Goal: Task Accomplishment & Management: Use online tool/utility

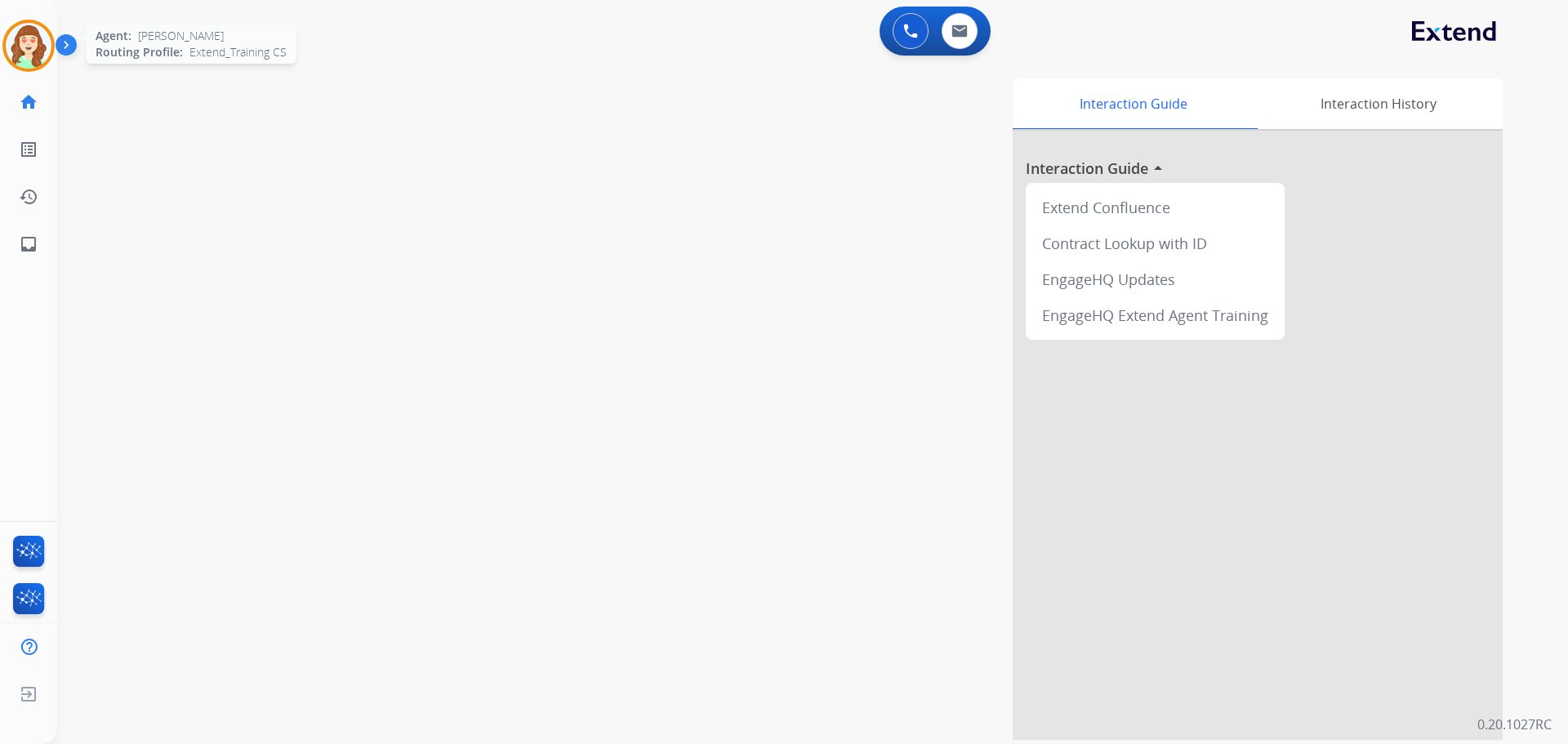
click at [20, 40] on img at bounding box center [28, 46] width 46 height 46
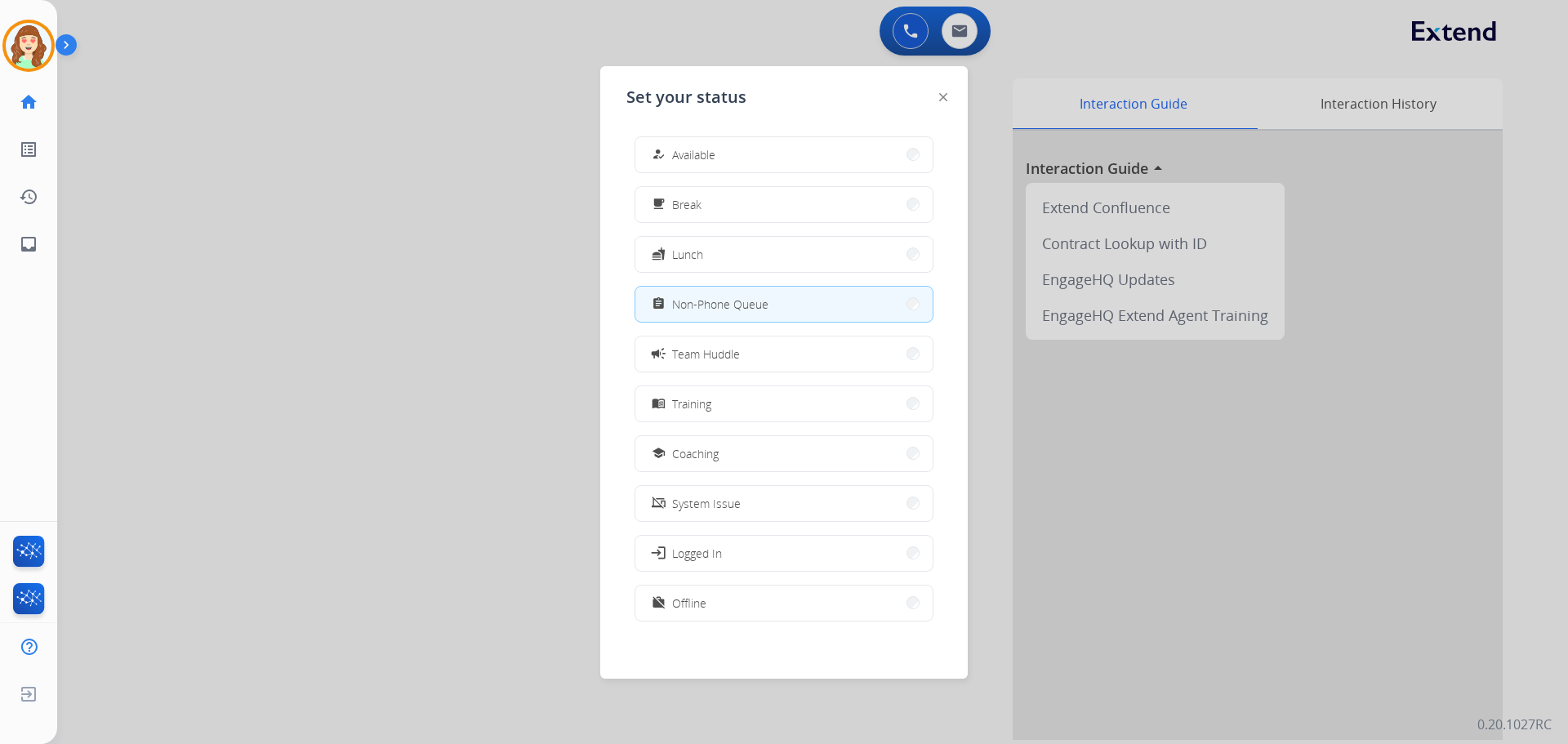
click at [306, 283] on div at bounding box center [784, 372] width 1568 height 744
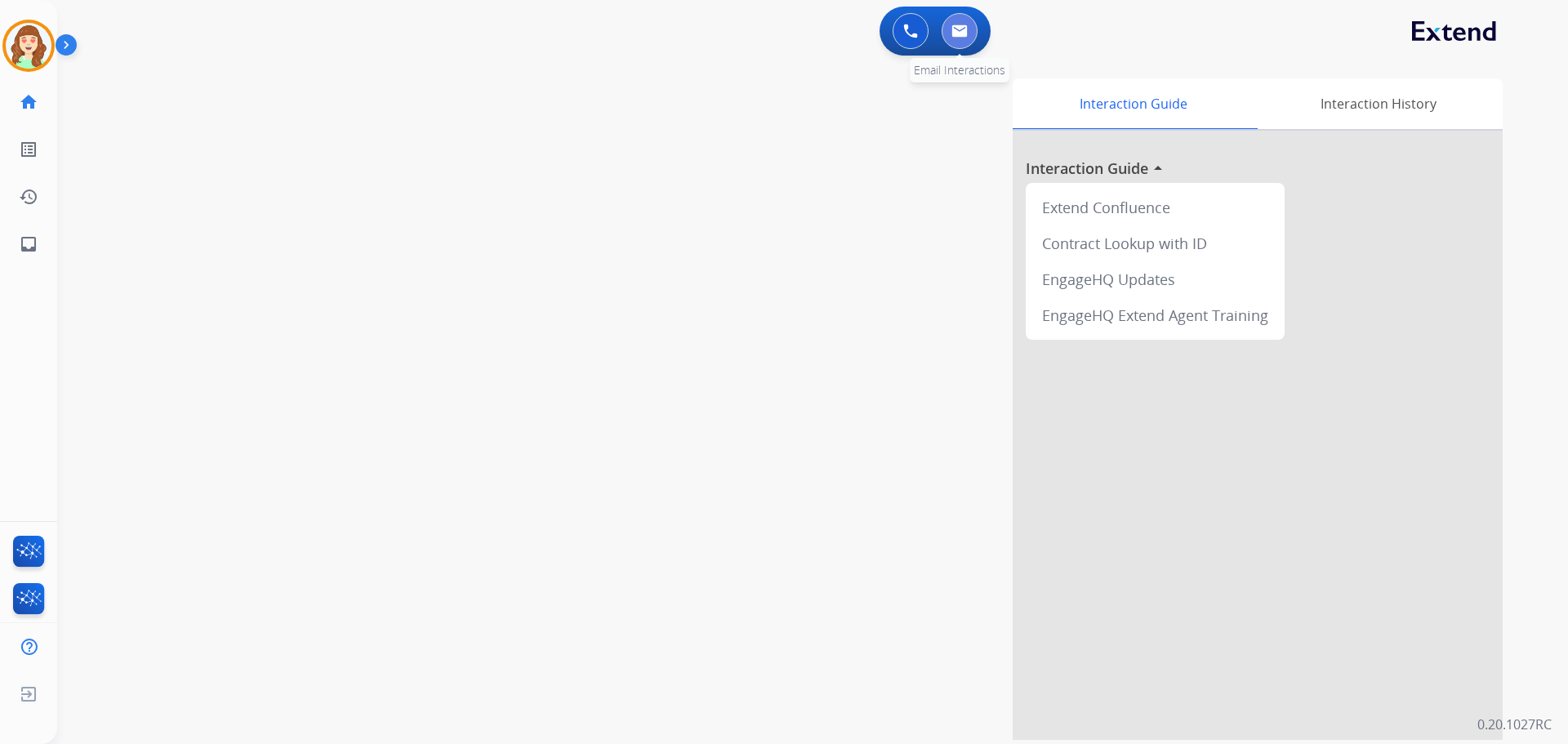
click at [946, 30] on button at bounding box center [959, 31] width 36 height 36
select select "**********"
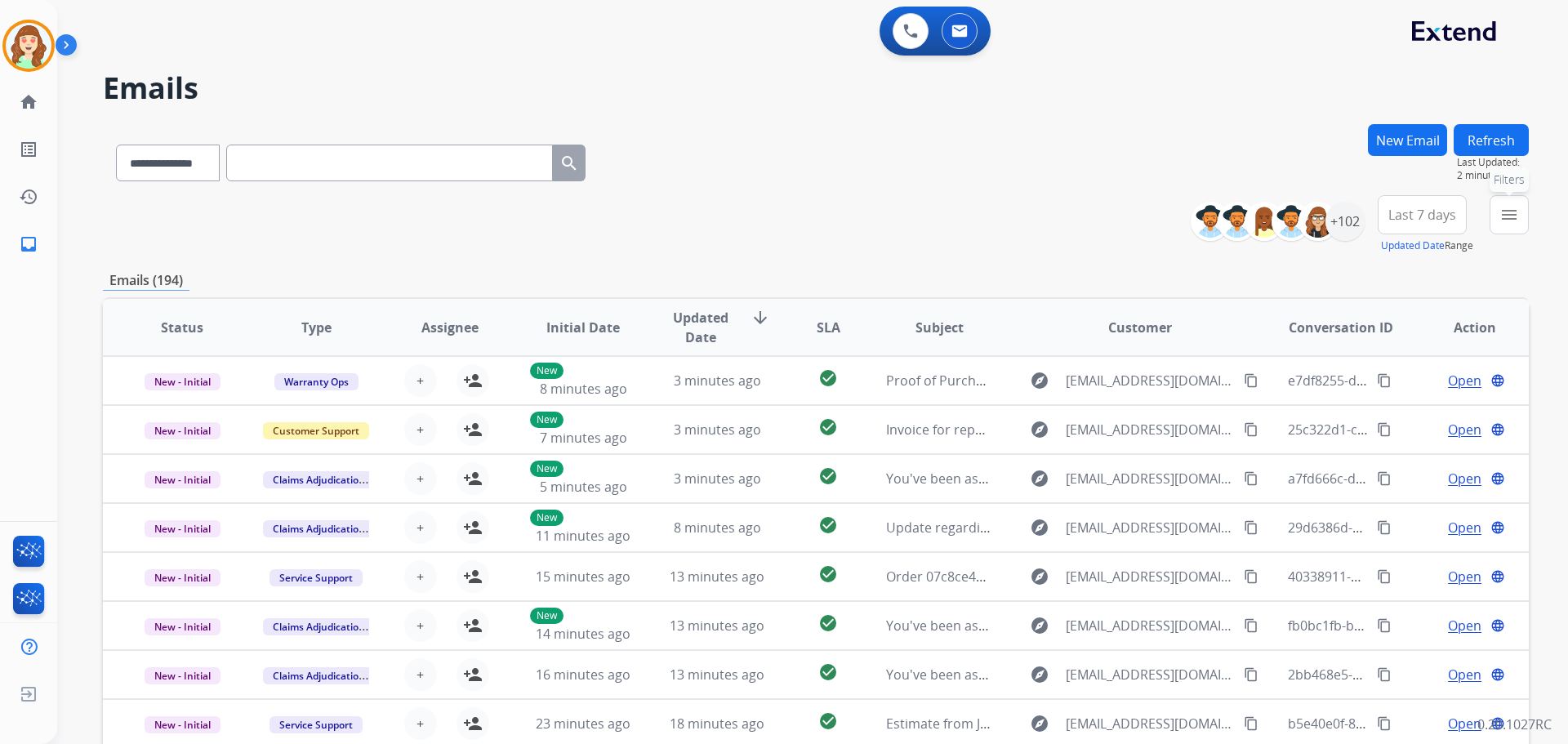
drag, startPoint x: 1501, startPoint y: 215, endPoint x: 1522, endPoint y: 265, distance: 54.2
click at [1504, 211] on mat-icon "menu" at bounding box center [1509, 215] width 20 height 20
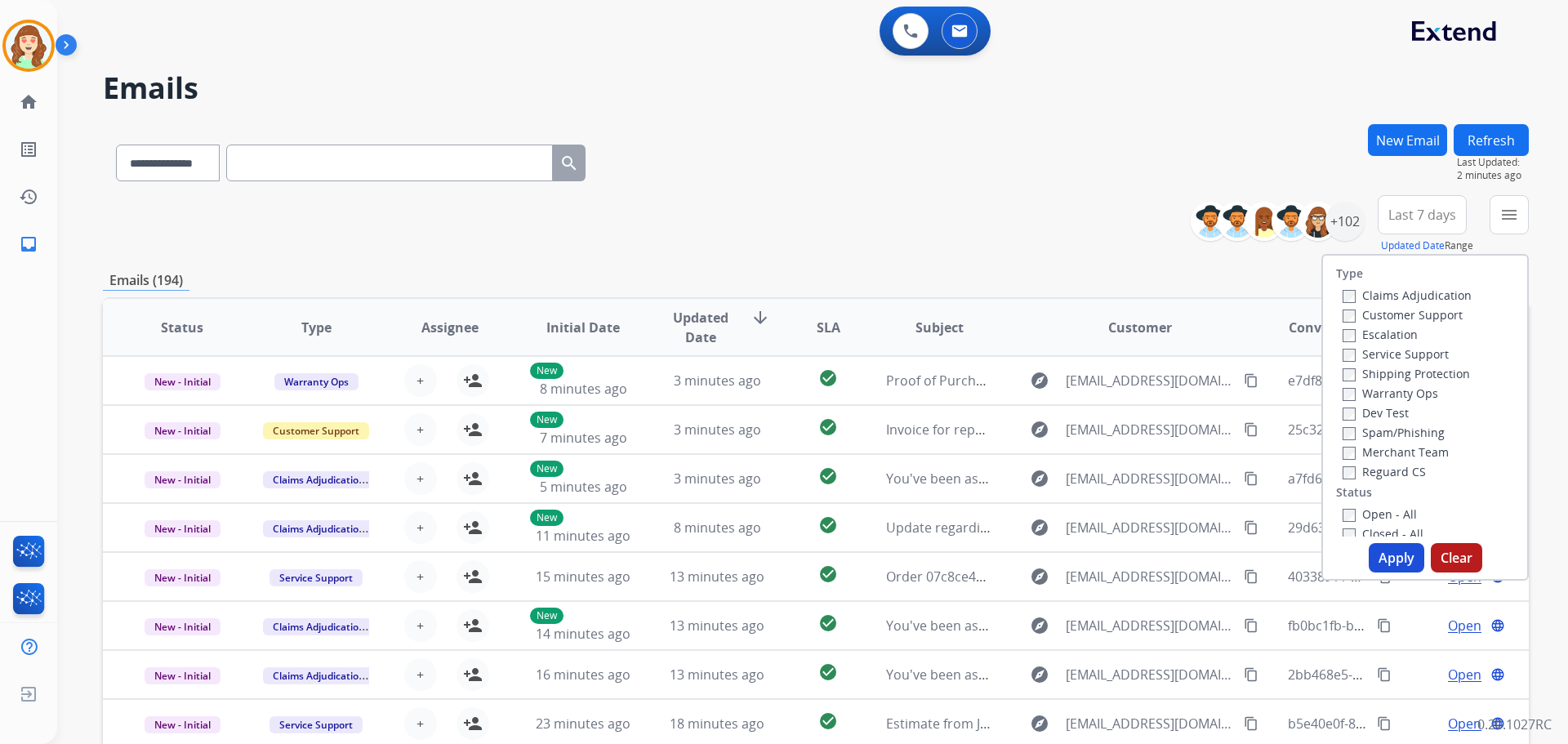
click at [1342, 325] on div "Escalation" at bounding box center [1406, 334] width 129 height 20
click at [1390, 554] on button "Apply" at bounding box center [1396, 557] width 55 height 30
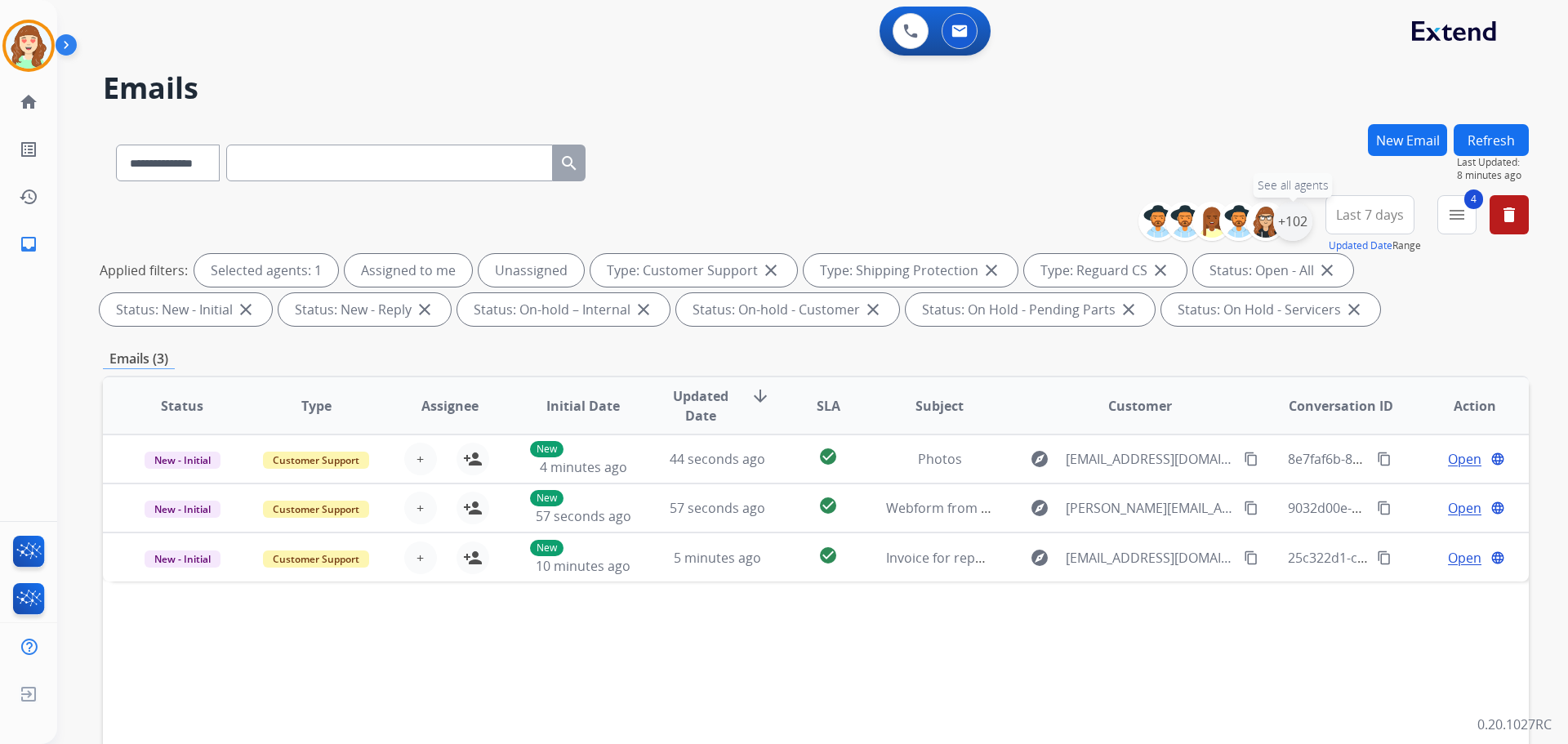
click at [1293, 231] on div "+102" at bounding box center [1293, 222] width 39 height 39
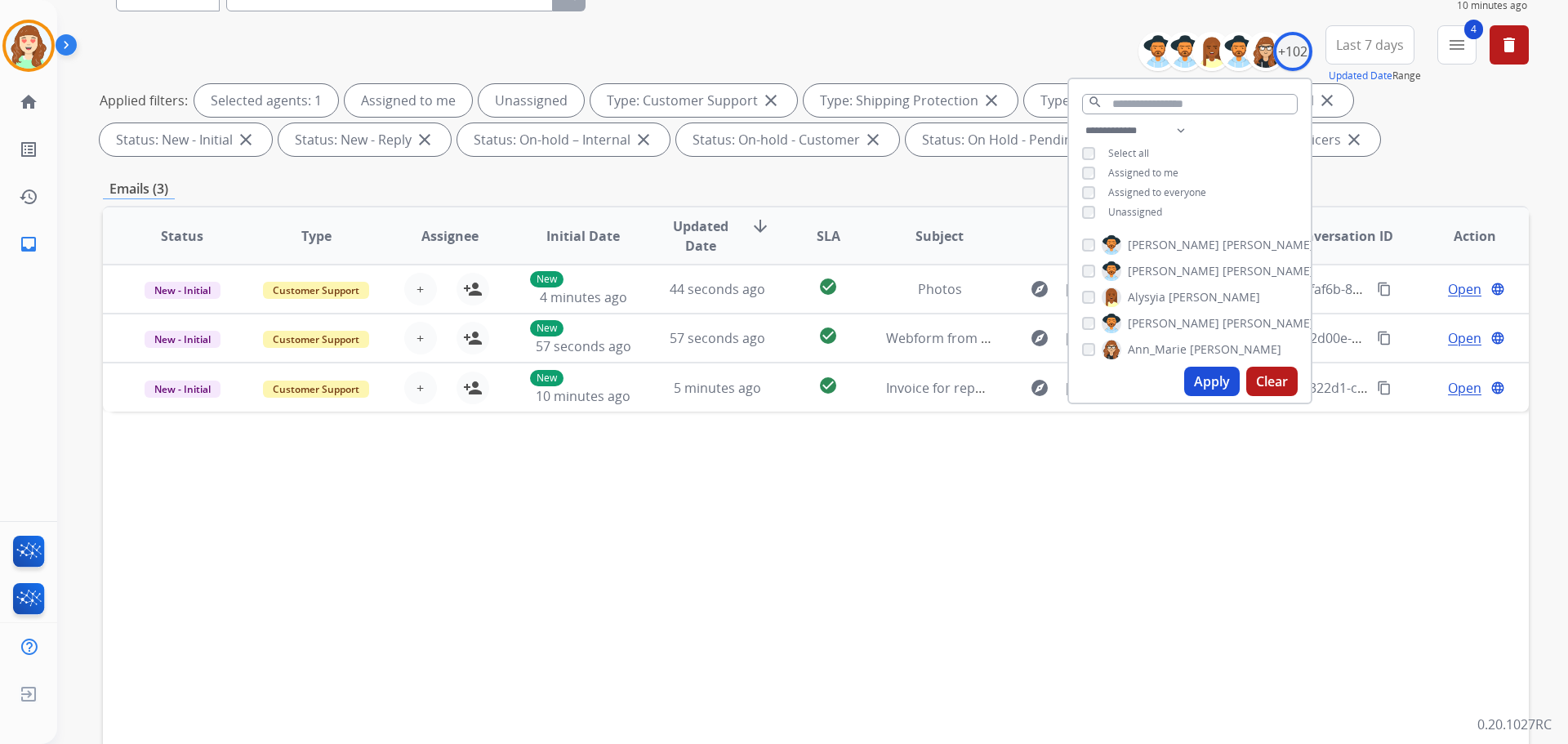
scroll to position [264, 0]
